Goal: Information Seeking & Learning: Learn about a topic

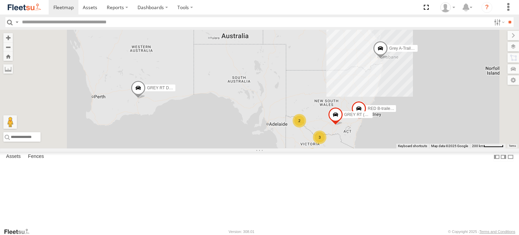
click at [179, 90] on span "GREY RT DOLLY" at bounding box center [163, 87] width 32 height 5
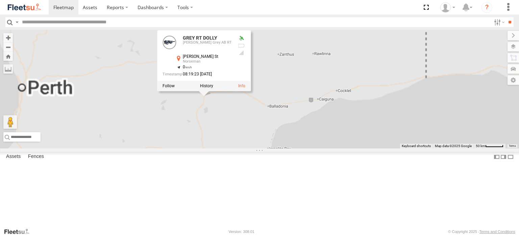
drag, startPoint x: 222, startPoint y: 144, endPoint x: 324, endPoint y: 144, distance: 102.0
click at [324, 144] on div "RED B-trailer 41ft RT GREY RT DOLLY GREY RT (B) 13.72m Grey A-Trailer 7.35M B- …" at bounding box center [259, 89] width 519 height 119
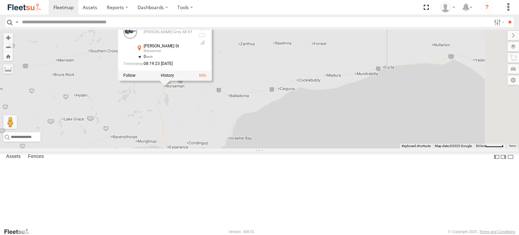
drag, startPoint x: 304, startPoint y: 166, endPoint x: 255, endPoint y: 159, distance: 49.2
click at [274, 148] on div "RED B-trailer 41ft RT GREY RT DOLLY GREY RT (B) 13.72m Grey A-Trailer 7.35M B- …" at bounding box center [259, 89] width 519 height 119
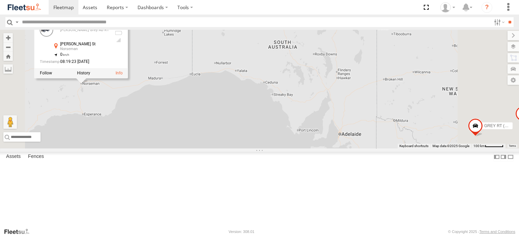
click at [297, 146] on div "RED B-trailer 41ft RT GREY RT DOLLY GREY RT (B) 13.72m Grey A-Trailer 7.35M B- …" at bounding box center [259, 89] width 519 height 119
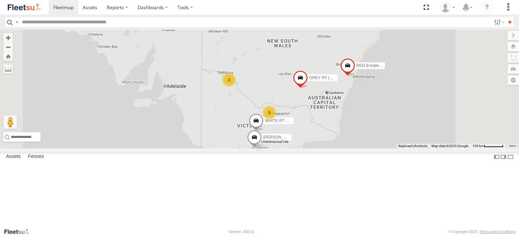
drag, startPoint x: 349, startPoint y: 116, endPoint x: 260, endPoint y: 113, distance: 88.5
click at [261, 113] on div "RED B-trailer 41ft RT GREY RT DOLLY GREY RT (B) 13.72m Grey A-Trailer 7.35M B- …" at bounding box center [259, 89] width 519 height 119
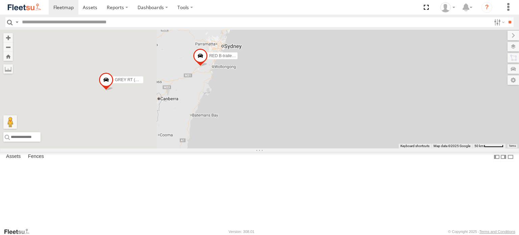
drag, startPoint x: 352, startPoint y: 132, endPoint x: 496, endPoint y: 130, distance: 143.6
click at [501, 131] on div "RED B-trailer 41ft RT GREY RT DOLLY GREY RT (B) 13.72m Grey A-Trailer 7.35M B- …" at bounding box center [259, 89] width 519 height 119
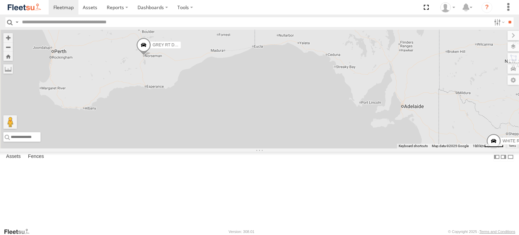
scroll to position [62, 0]
click at [0, 0] on div "KRUEGER RED (A Trailer)" at bounding box center [0, 0] width 0 height 0
click at [0, 0] on div "RED B-trailer 41ft RT Barker Red AD RT" at bounding box center [0, 0] width 0 height 0
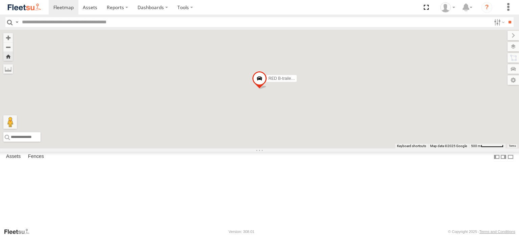
click at [0, 0] on div "GREY RT (B) 13.72m" at bounding box center [0, 0] width 0 height 0
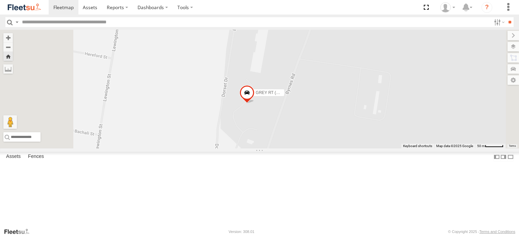
click at [295, 95] on span "GREY RT (B) 13.72m" at bounding box center [275, 92] width 39 height 5
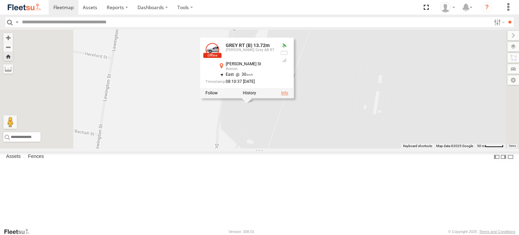
click at [288, 95] on link at bounding box center [284, 93] width 7 height 5
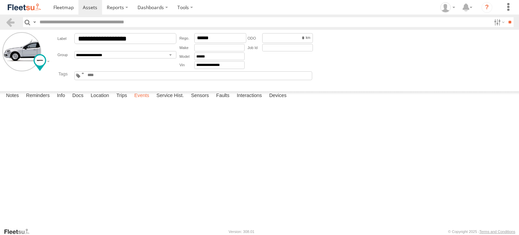
click at [142, 101] on label "Events" at bounding box center [142, 95] width 22 height 9
click at [146, 101] on label "Events" at bounding box center [142, 95] width 22 height 9
click at [142, 101] on label "Events" at bounding box center [142, 95] width 22 height 9
click at [283, 101] on label "Devices" at bounding box center [278, 95] width 24 height 9
click at [0, 0] on div at bounding box center [0, 0] width 0 height 0
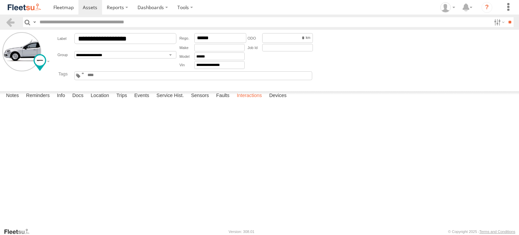
click at [253, 101] on label "Interactions" at bounding box center [249, 95] width 32 height 9
click at [101, 101] on label "Location" at bounding box center [99, 95] width 25 height 9
click at [0, 0] on span "GREY RT (B) 13.72m" at bounding box center [0, 0] width 0 height 0
click at [65, 10] on span at bounding box center [63, 7] width 20 height 6
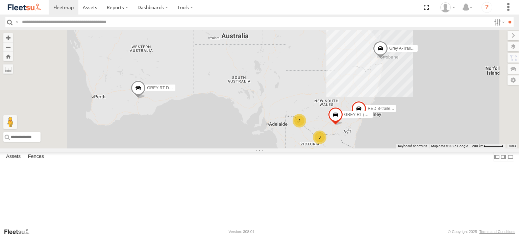
scroll to position [1, 0]
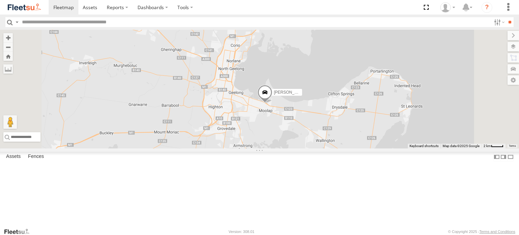
click at [360, 135] on div "GREY RT DOLLY RED B-trailer 41ft RT GREY RT (B) 13.72m Grey A-Trailer 7.35M B- …" at bounding box center [259, 89] width 519 height 119
click at [272, 103] on span at bounding box center [264, 94] width 15 height 18
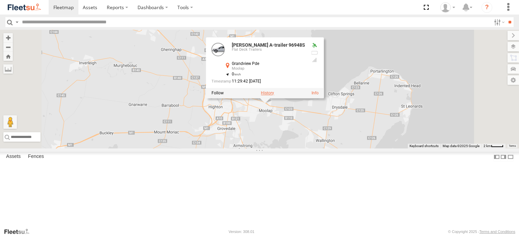
click at [274, 95] on label at bounding box center [267, 93] width 13 height 5
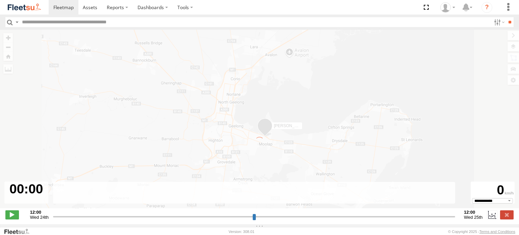
type input "**********"
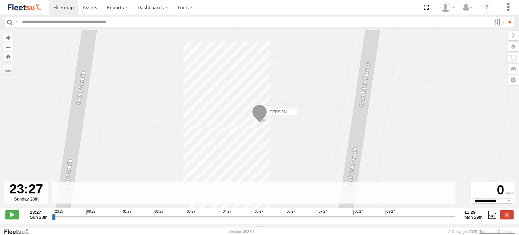
click at [26, 10] on img at bounding box center [24, 7] width 35 height 9
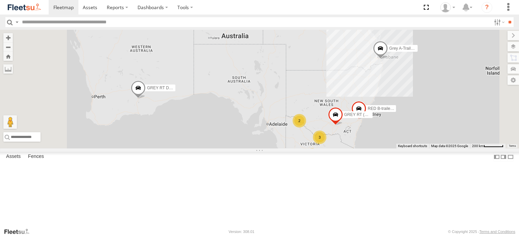
click at [0, 0] on div "[PERSON_NAME] A-trailer 96948S" at bounding box center [0, 0] width 0 height 0
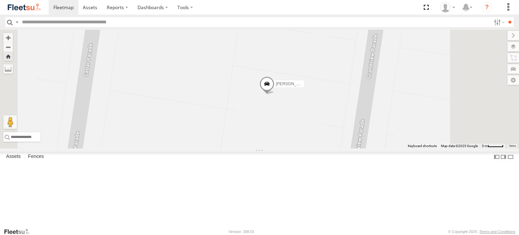
click at [339, 86] on span "[PERSON_NAME] A-trailer 96948S" at bounding box center [308, 83] width 64 height 5
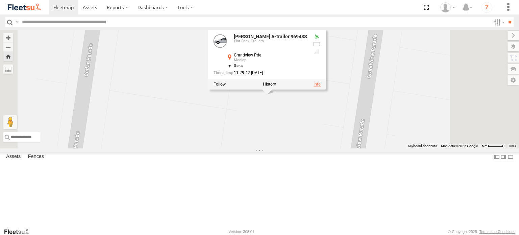
click at [321, 87] on link at bounding box center [316, 84] width 7 height 5
